Goal: Answer question/provide support

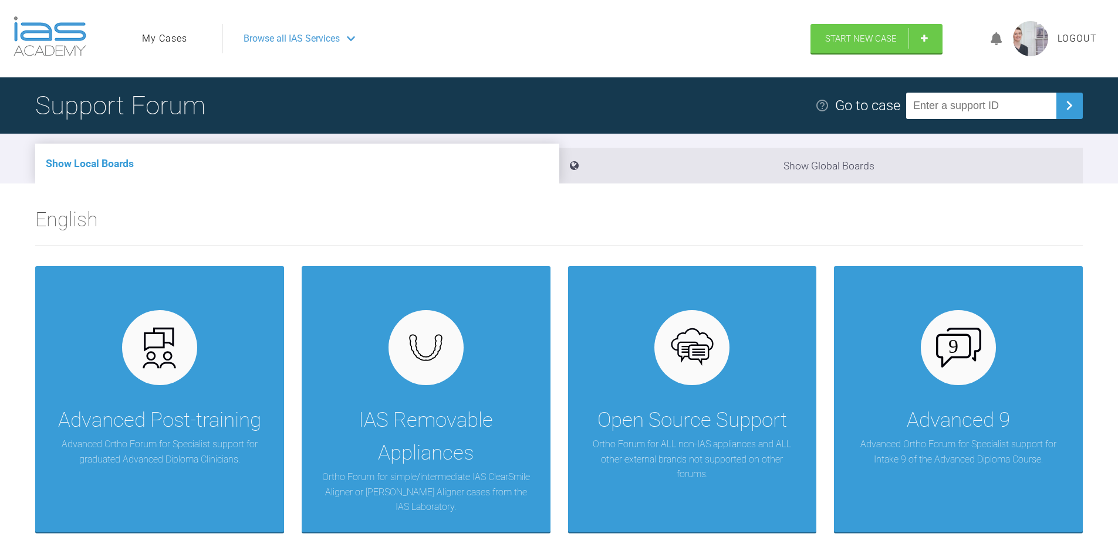
click at [168, 40] on link "My Cases" at bounding box center [164, 38] width 45 height 15
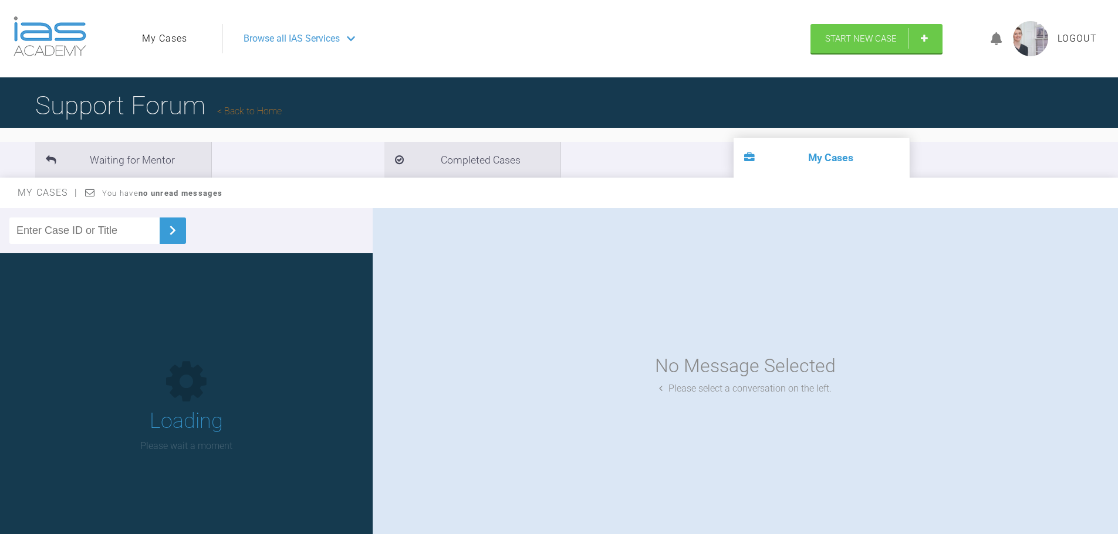
click at [116, 231] on input "text" at bounding box center [84, 231] width 150 height 26
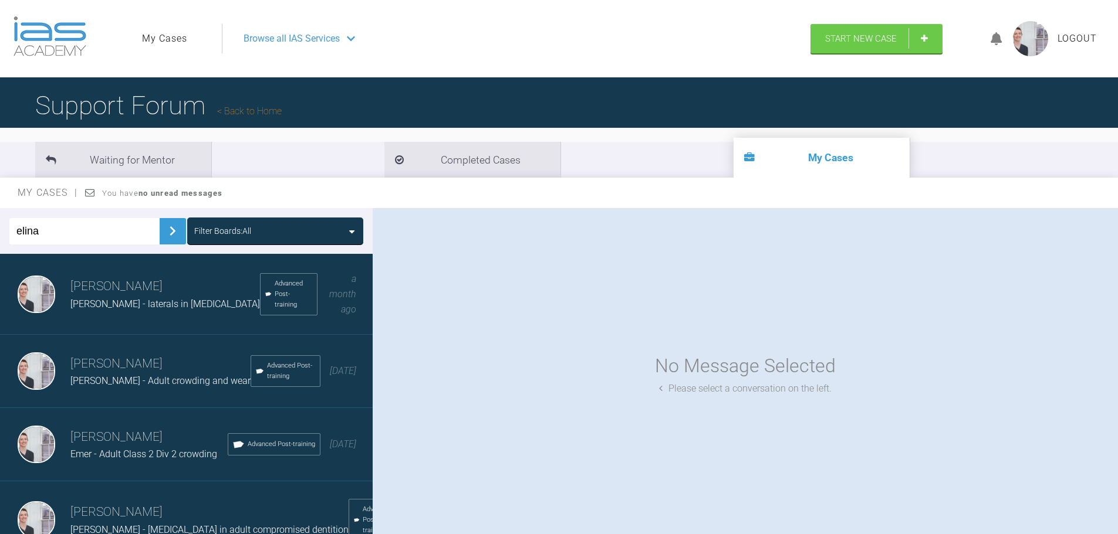
type input "elina"
click at [163, 231] on img at bounding box center [172, 231] width 19 height 19
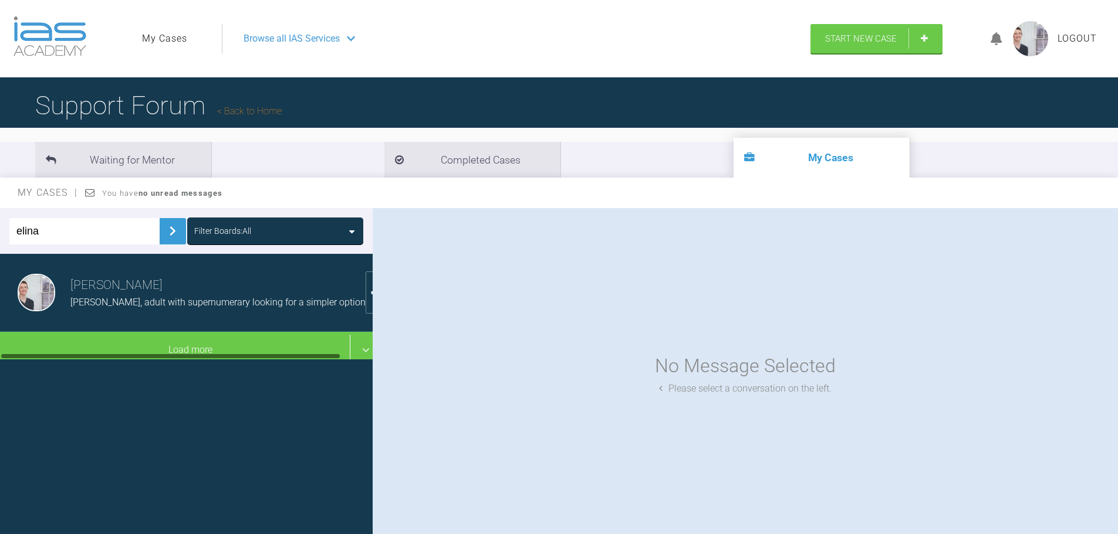
click at [185, 323] on div "[PERSON_NAME] [PERSON_NAME], adult with supernumerary looking for a simpler opt…" at bounding box center [190, 293] width 381 height 78
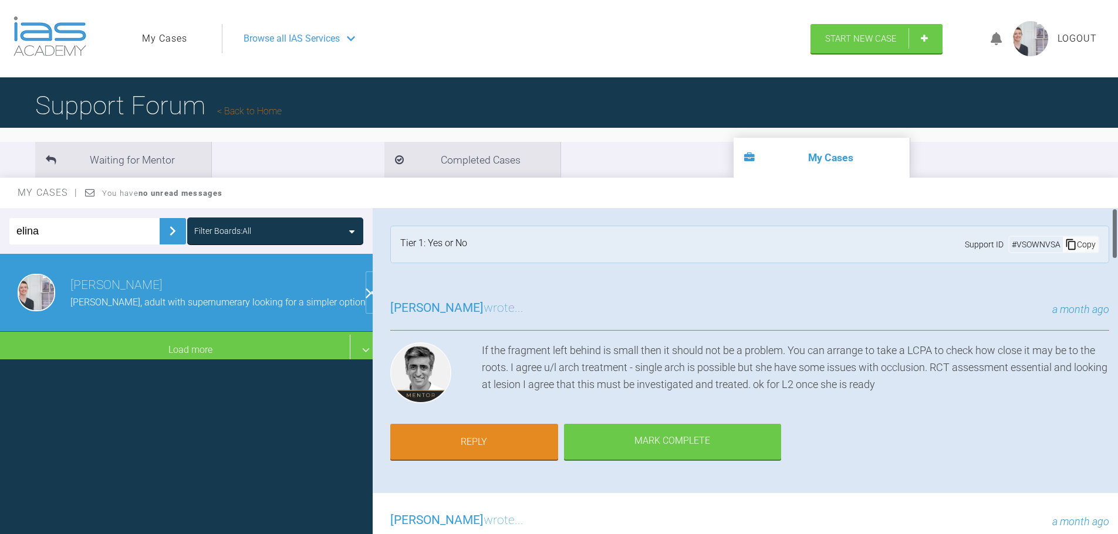
click at [906, 407] on div "If the fragment left behind is small then it should not be a problem. You can a…" at bounding box center [795, 376] width 627 height 66
click at [912, 436] on div "[PERSON_NAME] wrote... a month ago If the fragment left behind is small then it…" at bounding box center [750, 387] width 754 height 212
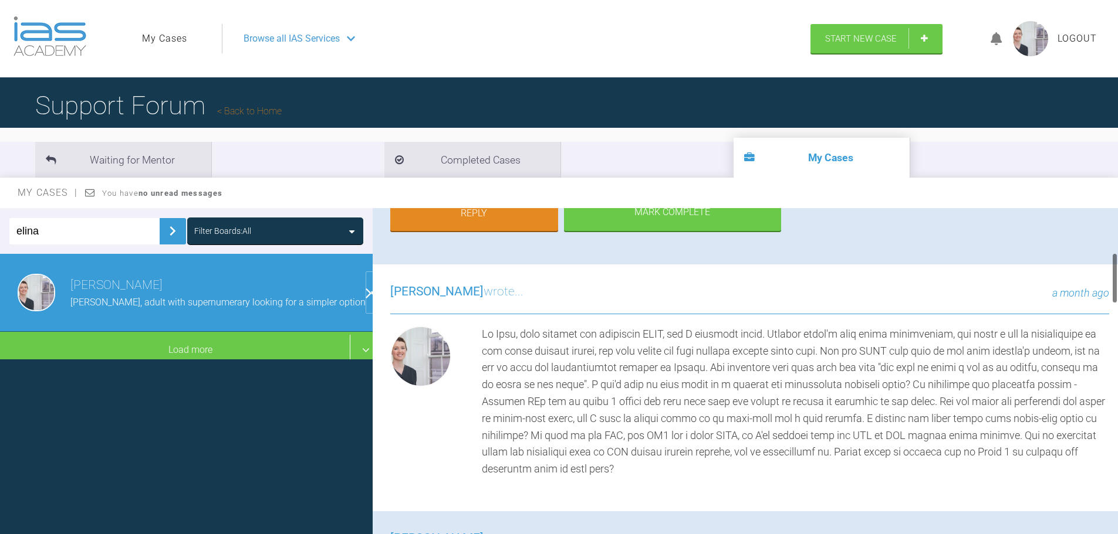
scroll to position [293, 0]
